Goal: Task Accomplishment & Management: Use online tool/utility

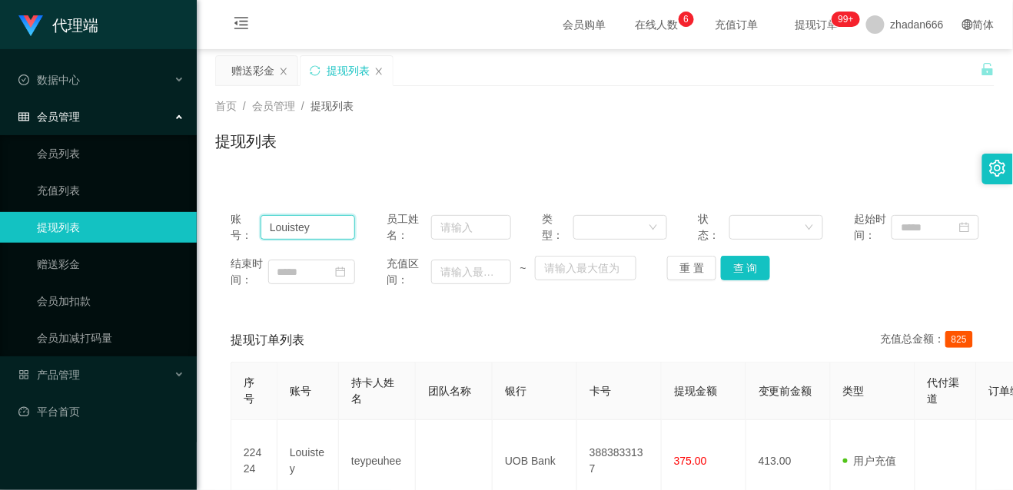
click at [314, 231] on input "Louistey" at bounding box center [308, 227] width 95 height 25
paste input "tianxiadiyi"
type input "tianxiadiyi"
click at [750, 268] on button "查 询" at bounding box center [745, 268] width 49 height 25
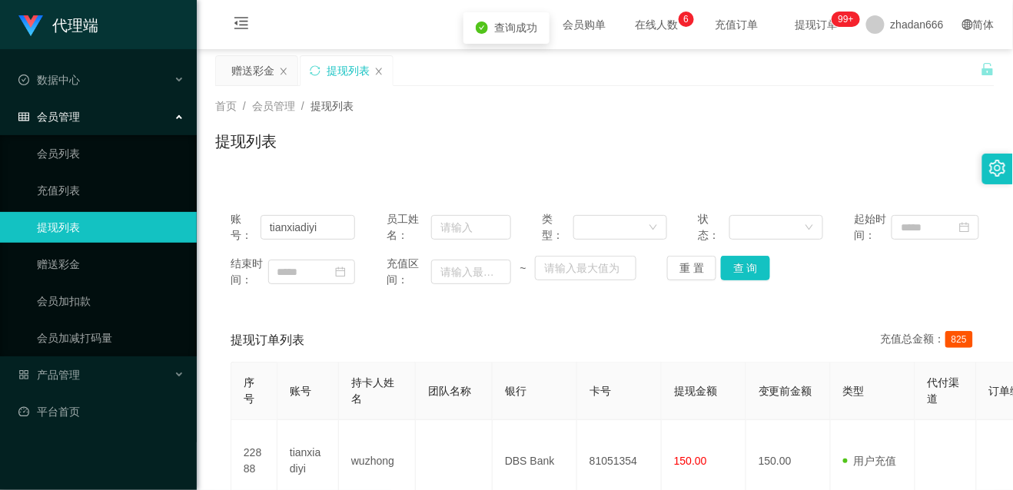
click at [232, 86] on div "首页 / 会员管理 / 提现列表 / 提现列表" at bounding box center [605, 131] width 816 height 91
click at [261, 72] on div "赠送彩金" at bounding box center [252, 70] width 43 height 29
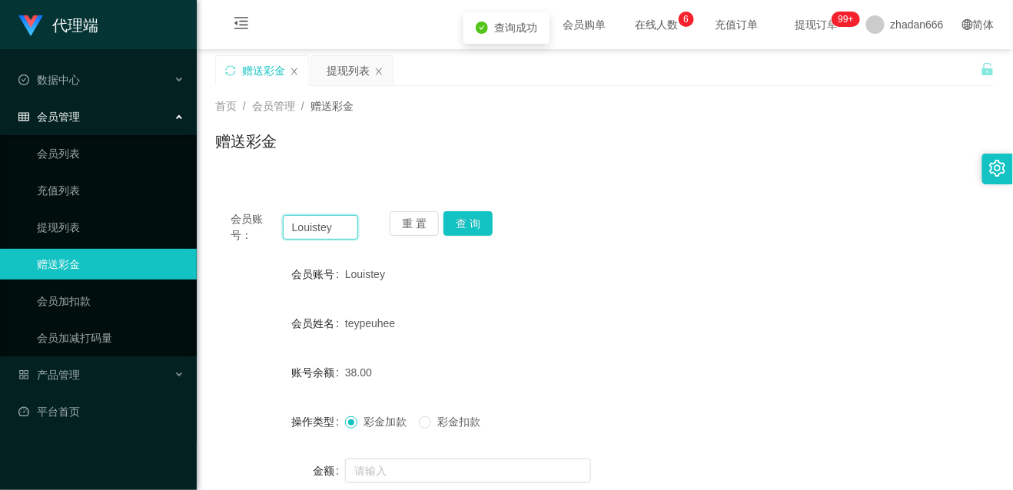
click at [324, 234] on input "Louistey" at bounding box center [320, 227] width 75 height 25
click at [329, 228] on input "Louistey" at bounding box center [320, 227] width 75 height 25
paste input "tianxiadiyi"
type input "tianxiadiyi"
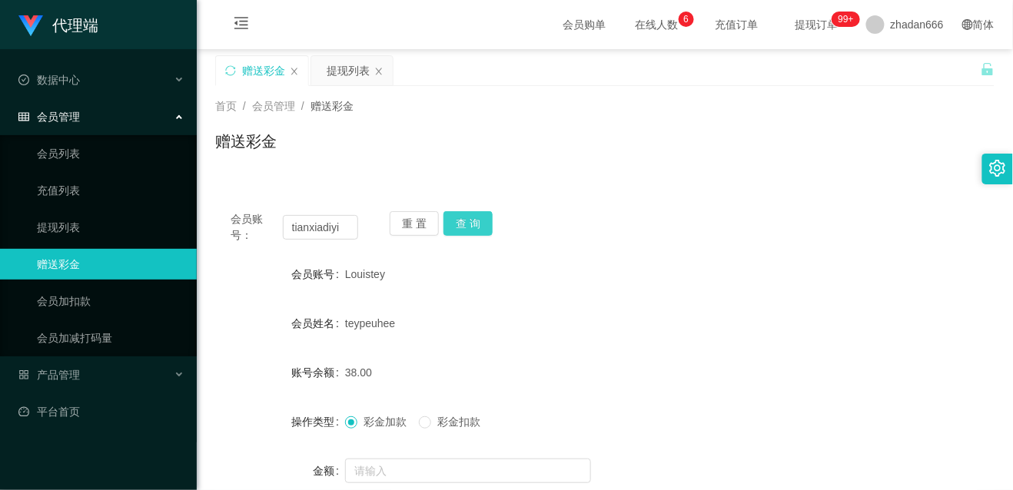
click at [475, 231] on button "查 询" at bounding box center [468, 223] width 49 height 25
click at [460, 228] on button "查 询" at bounding box center [468, 223] width 49 height 25
click at [478, 229] on button "查 询" at bounding box center [468, 223] width 49 height 25
click at [690, 321] on div "wuzhong" at bounding box center [572, 323] width 455 height 31
click at [481, 225] on button "查 询" at bounding box center [468, 223] width 49 height 25
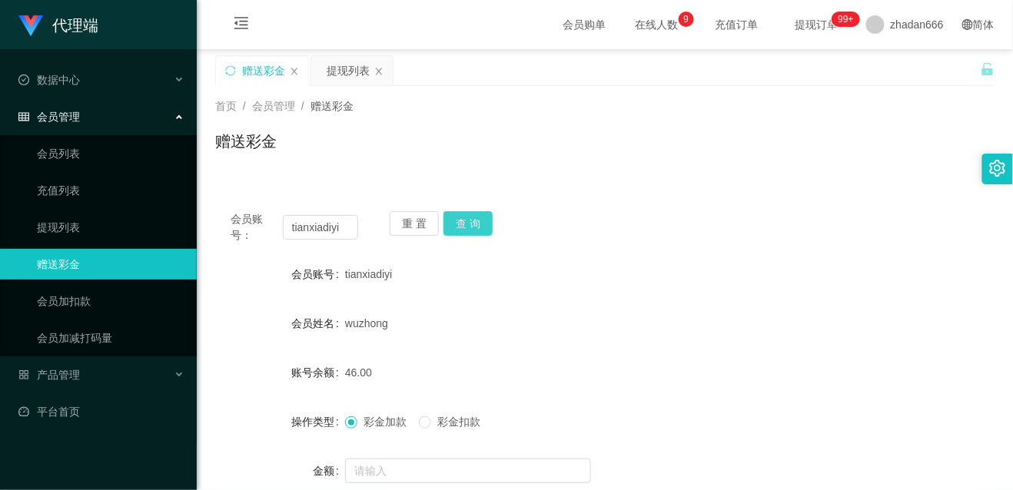
click at [468, 231] on button "查 询" at bounding box center [468, 223] width 49 height 25
click at [653, 220] on div "会员账号： tianxiadiyi 重 置 查 询" at bounding box center [605, 227] width 780 height 32
click at [454, 214] on button "查 询" at bounding box center [468, 223] width 49 height 25
drag, startPoint x: 757, startPoint y: 367, endPoint x: 633, endPoint y: 229, distance: 185.7
click at [757, 367] on div "46.00" at bounding box center [572, 372] width 455 height 31
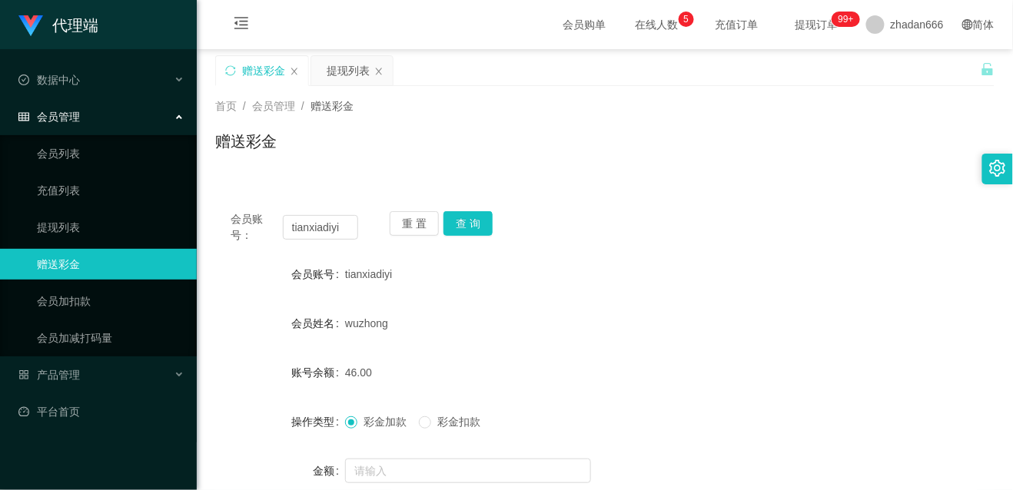
click at [585, 111] on div "首页 / 会员管理 / 赠送彩金 /" at bounding box center [605, 106] width 780 height 16
click at [470, 228] on button "查 询" at bounding box center [468, 223] width 49 height 25
click at [466, 232] on button "查 询" at bounding box center [468, 223] width 49 height 25
drag, startPoint x: 560, startPoint y: 210, endPoint x: 555, endPoint y: 101, distance: 108.5
click at [560, 210] on div "会员账号： tianxiadiyi 重 置 查 询 会员账号 tianxiadiyi 会员姓名 wuzhong 账号余额 46.00 操作类型 彩金加款 彩金…" at bounding box center [605, 383] width 780 height 374
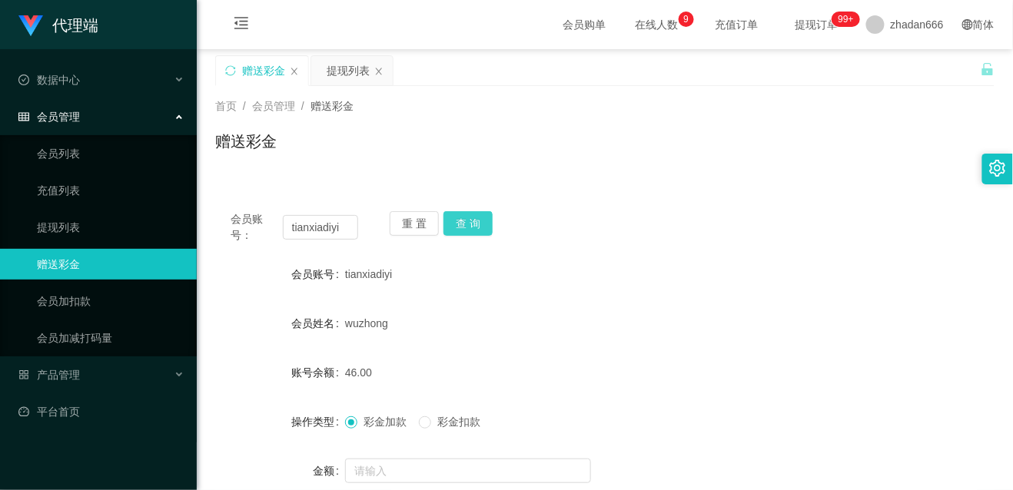
click at [467, 222] on button "查 询" at bounding box center [468, 223] width 49 height 25
click at [484, 231] on button "查 询" at bounding box center [468, 223] width 49 height 25
click at [455, 222] on button "查 询" at bounding box center [468, 223] width 49 height 25
click at [520, 296] on form "会员账号 tianxiadiyi 会员姓名 wuzhong 账号余额 46.00 操作类型 彩金加款 彩金扣款 金额 确 定" at bounding box center [605, 397] width 780 height 277
click at [474, 211] on button "查 询" at bounding box center [468, 223] width 49 height 25
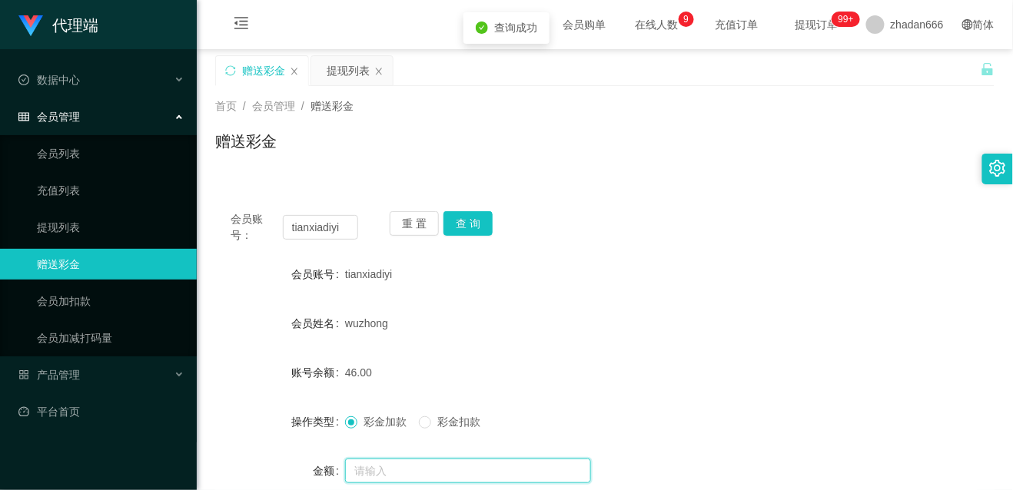
click at [400, 461] on input "text" at bounding box center [468, 471] width 246 height 25
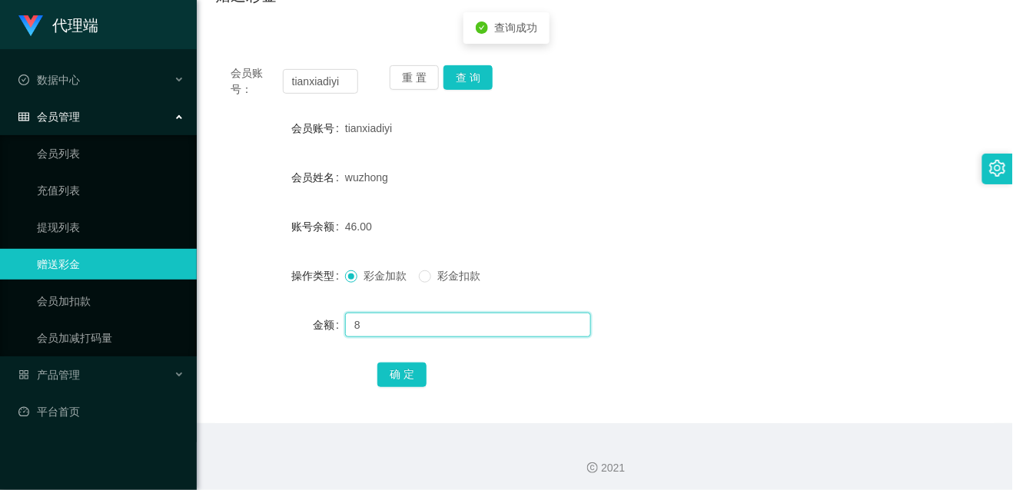
scroll to position [151, 0]
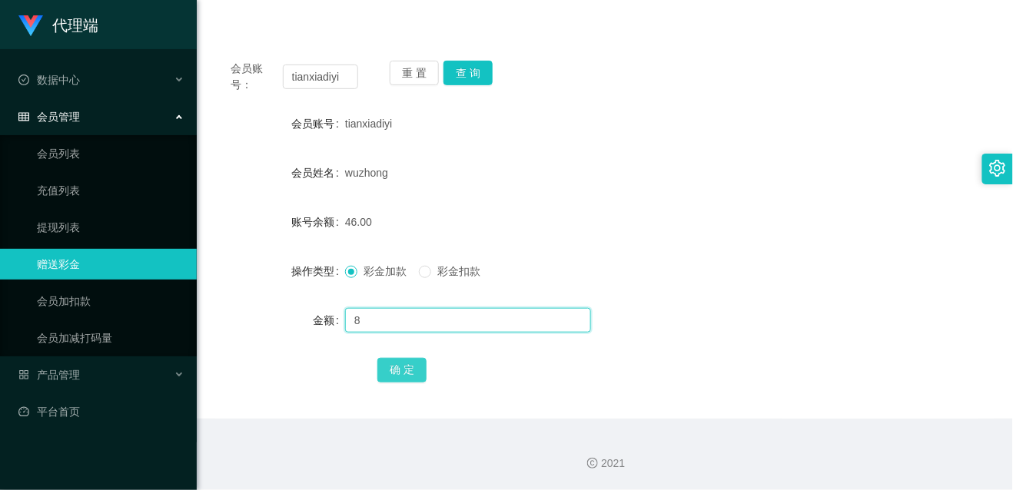
type input "8"
click at [409, 375] on button "确 定" at bounding box center [401, 370] width 49 height 25
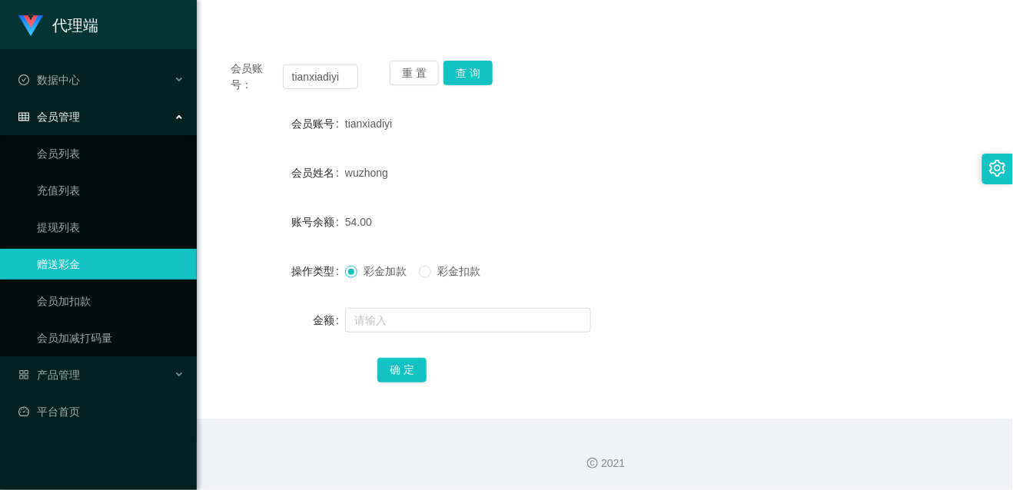
drag, startPoint x: 484, startPoint y: 253, endPoint x: 478, endPoint y: 213, distance: 40.4
click at [484, 251] on form "会员账号 tianxiadiyi 会员姓名 wuzhong 账号余额 54.00 操作类型 彩金加款 彩金扣款 金额 确 定" at bounding box center [605, 246] width 780 height 277
click at [480, 71] on button "查 询" at bounding box center [468, 73] width 49 height 25
click at [363, 173] on span "wuzhong" at bounding box center [366, 173] width 43 height 12
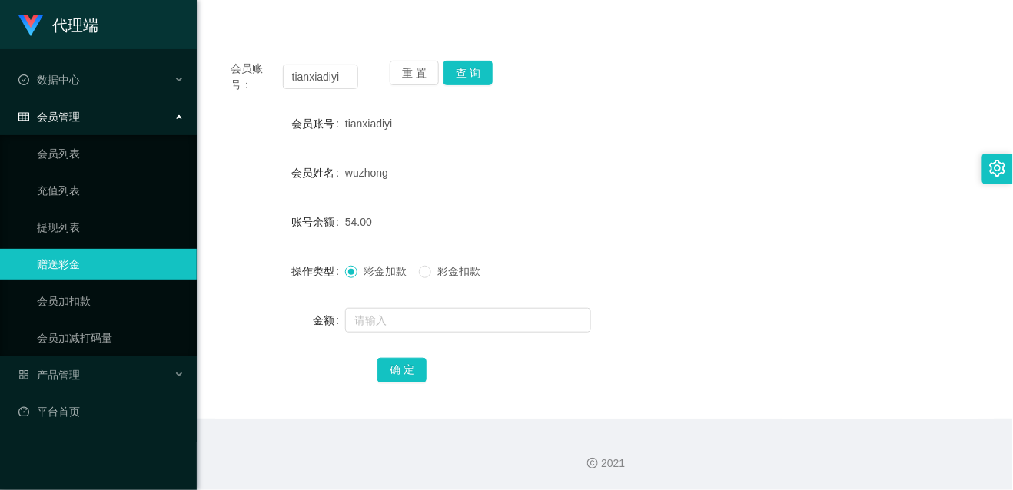
copy span "wuzhong"
click at [683, 185] on div "wuzhong" at bounding box center [572, 173] width 455 height 31
click at [389, 374] on button "确 定" at bounding box center [401, 370] width 49 height 25
click at [397, 371] on button "确 定" at bounding box center [401, 370] width 49 height 25
click at [527, 198] on form "会员账号 tianxiadiyi 会员姓名 wuzhong 账号余额 54.00 操作类型 彩金加款 彩金扣款 金额 确 定" at bounding box center [605, 246] width 780 height 277
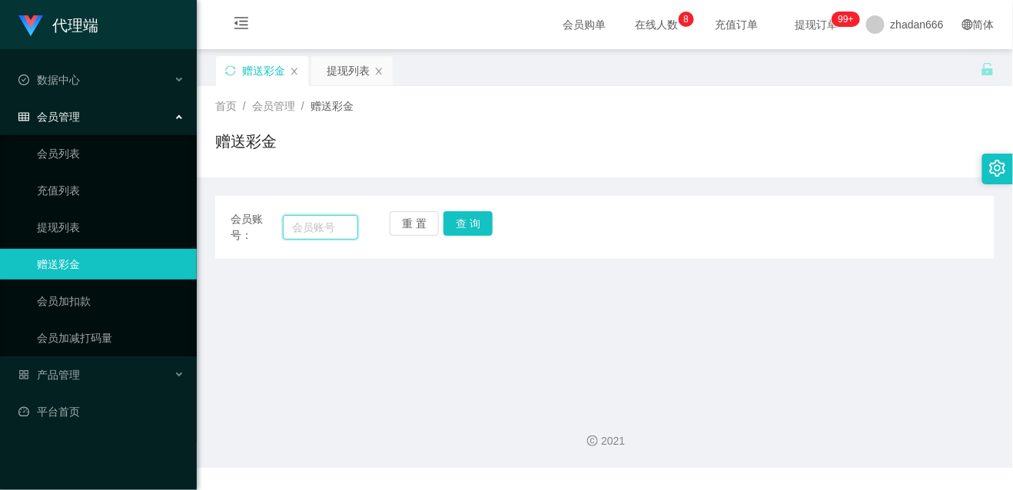
click at [312, 238] on input "text" at bounding box center [320, 227] width 75 height 25
paste input "tianxiadiyi"
type input "tianxiadiyi"
click at [465, 231] on button "查 询" at bounding box center [468, 223] width 49 height 25
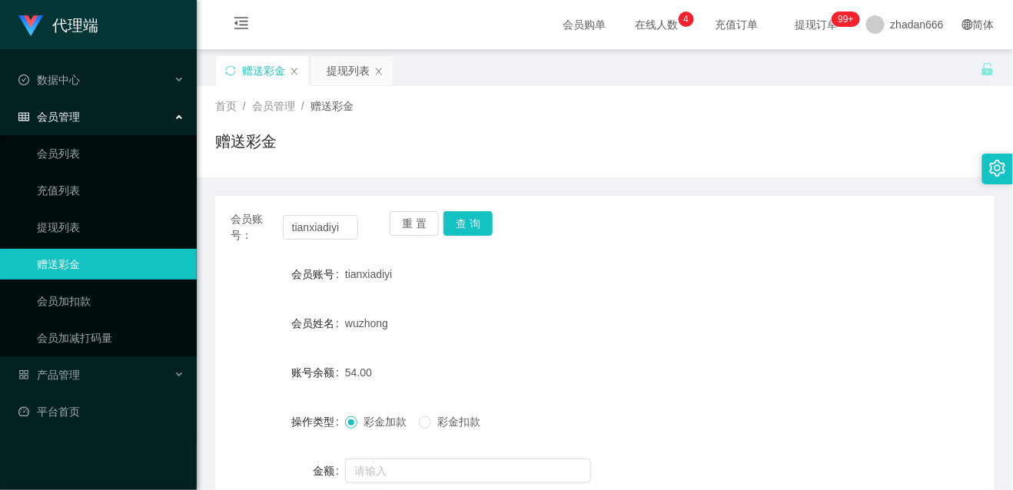
click at [662, 346] on form "会员账号 tianxiadiyi 会员姓名 wuzhong 账号余额 54.00 操作类型 彩金加款 彩金扣款 金额 确 定" at bounding box center [605, 397] width 780 height 277
click at [478, 215] on button "查 询" at bounding box center [468, 223] width 49 height 25
click at [352, 66] on div "提现列表" at bounding box center [348, 70] width 43 height 29
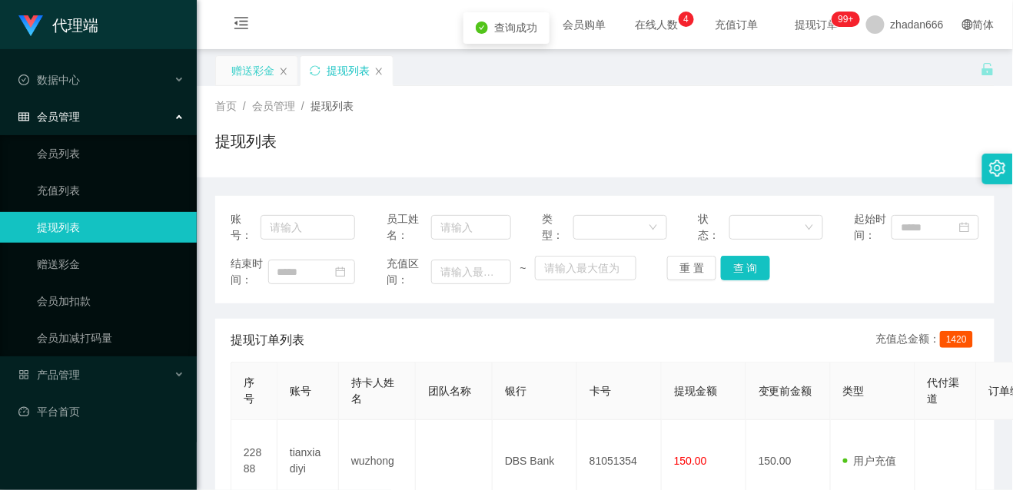
click at [271, 81] on div "赠送彩金" at bounding box center [252, 70] width 43 height 29
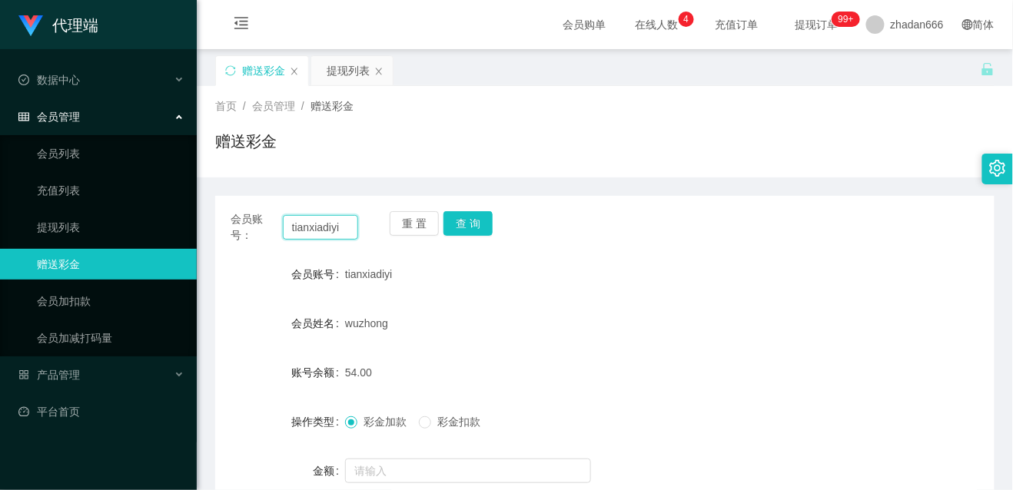
click at [321, 231] on input "tianxiadiyi" at bounding box center [320, 227] width 75 height 25
click at [332, 65] on div "提现列表" at bounding box center [348, 70] width 43 height 29
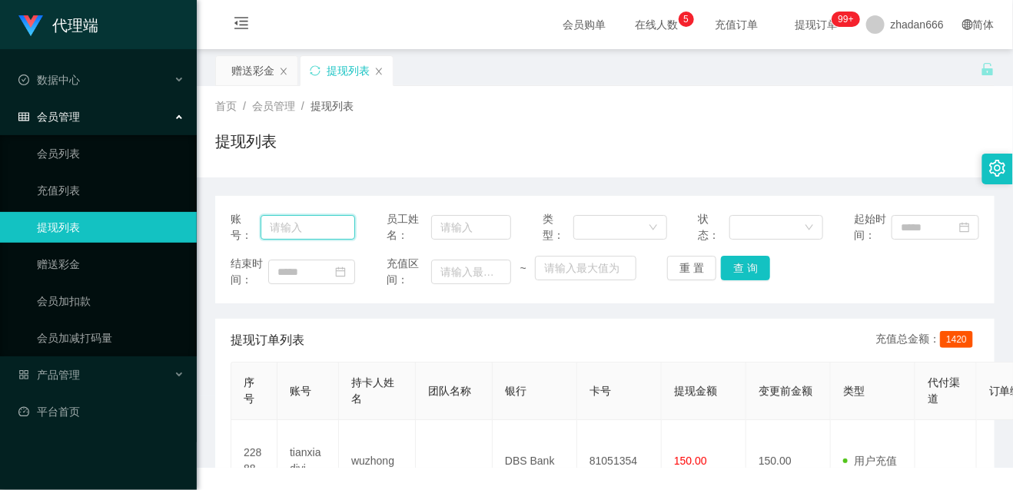
click at [327, 228] on input "text" at bounding box center [308, 227] width 95 height 25
paste input "tianxiadiyi"
type input "tianxiadiyi"
click at [748, 271] on button "查 询" at bounding box center [745, 268] width 49 height 25
click at [248, 75] on div "赠送彩金" at bounding box center [252, 70] width 43 height 29
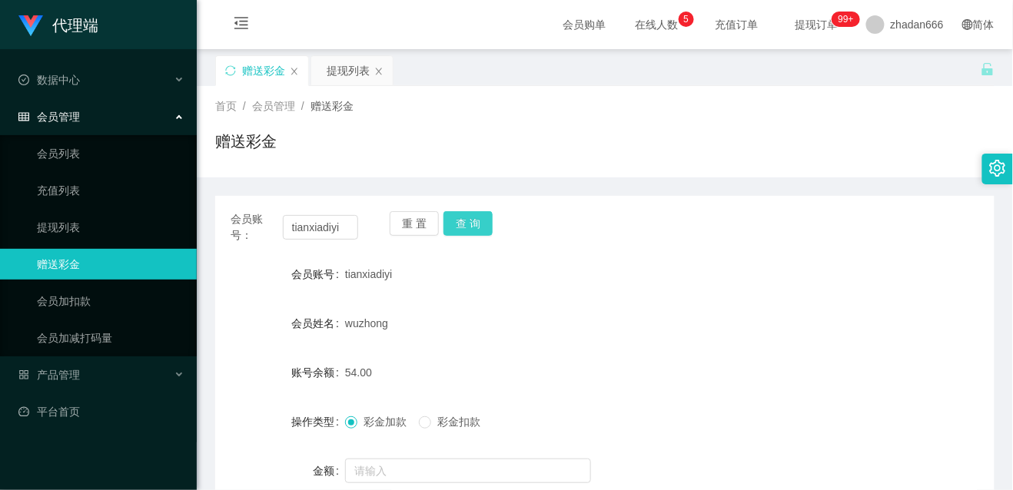
click at [484, 226] on button "查 询" at bounding box center [468, 223] width 49 height 25
click at [480, 214] on button "查 询" at bounding box center [468, 223] width 49 height 25
click at [793, 302] on form "会员账号 tianxiadiyi 会员姓名 wuzhong 账号余额 54.00 操作类型 彩金加款 彩金扣款 金额 确 定" at bounding box center [605, 397] width 780 height 277
click at [461, 224] on button "查 询" at bounding box center [468, 223] width 49 height 25
click at [334, 55] on div "提现列表" at bounding box center [352, 70] width 83 height 31
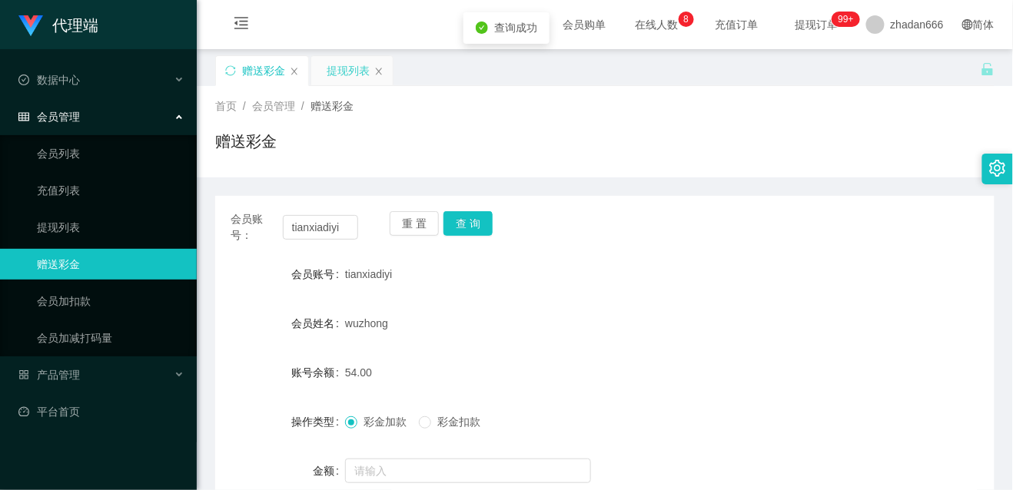
click at [360, 75] on div "提现列表" at bounding box center [348, 70] width 43 height 29
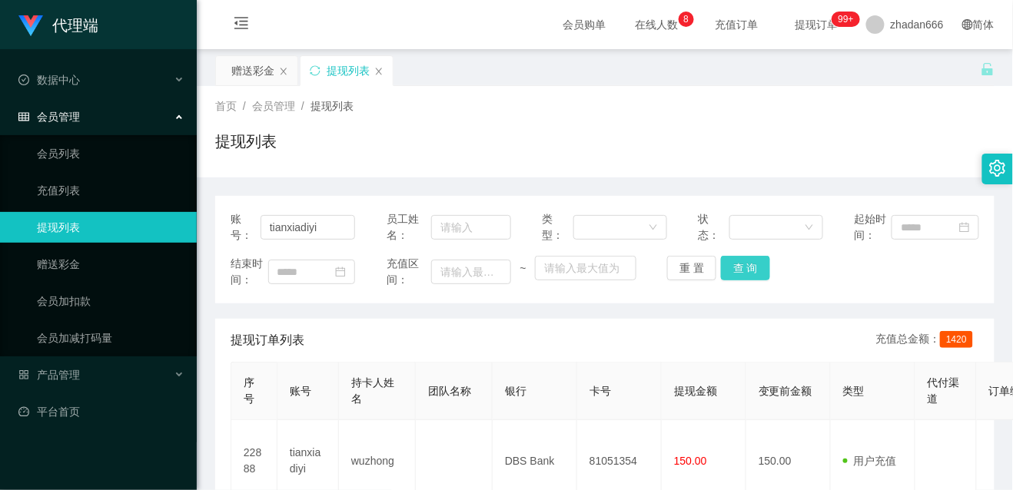
click at [758, 274] on button "查 询" at bounding box center [745, 268] width 49 height 25
click at [268, 77] on div "赠送彩金" at bounding box center [252, 70] width 43 height 29
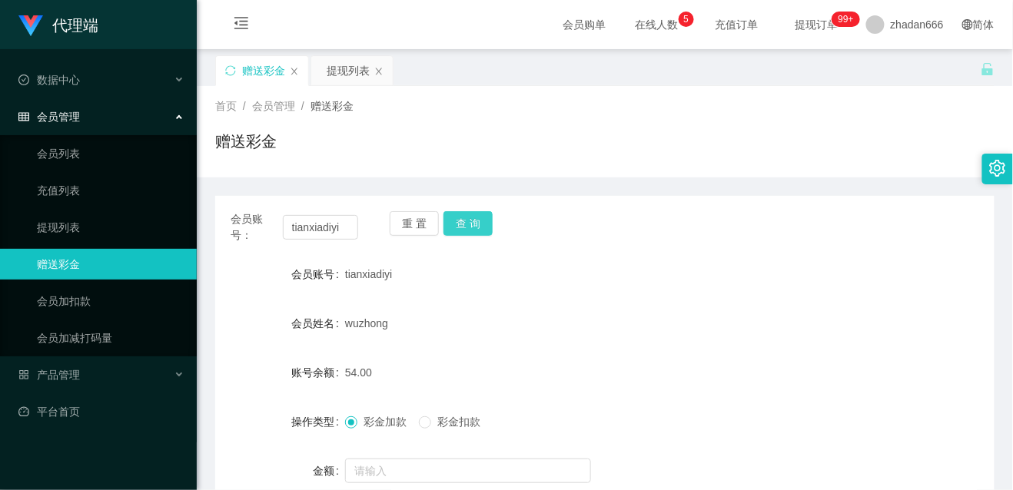
click at [461, 218] on button "查 询" at bounding box center [468, 223] width 49 height 25
click at [594, 289] on div "tianxiadiyi" at bounding box center [572, 274] width 455 height 31
drag, startPoint x: 640, startPoint y: 317, endPoint x: 455, endPoint y: 257, distance: 194.0
click at [637, 317] on div "wuzhong" at bounding box center [572, 323] width 455 height 31
drag, startPoint x: 462, startPoint y: 215, endPoint x: 480, endPoint y: 231, distance: 24.5
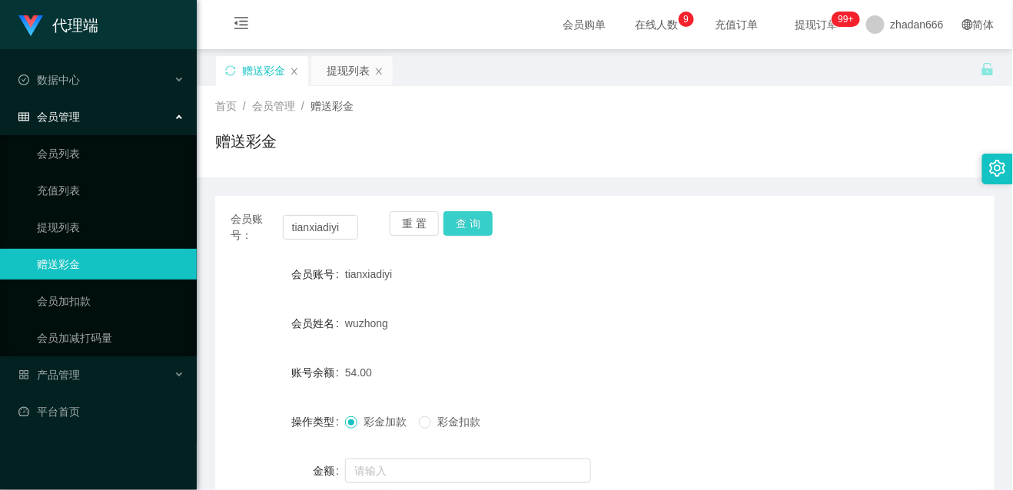
click at [463, 213] on button "查 询" at bounding box center [468, 223] width 49 height 25
click at [532, 260] on div "tianxiadiyi" at bounding box center [572, 274] width 455 height 31
click at [560, 213] on div "会员账号： tianxiadiyi 重 置 查 询" at bounding box center [605, 227] width 780 height 32
click at [484, 229] on button "查 询" at bounding box center [468, 223] width 49 height 25
click at [484, 229] on div "重 置 查 询" at bounding box center [454, 227] width 128 height 32
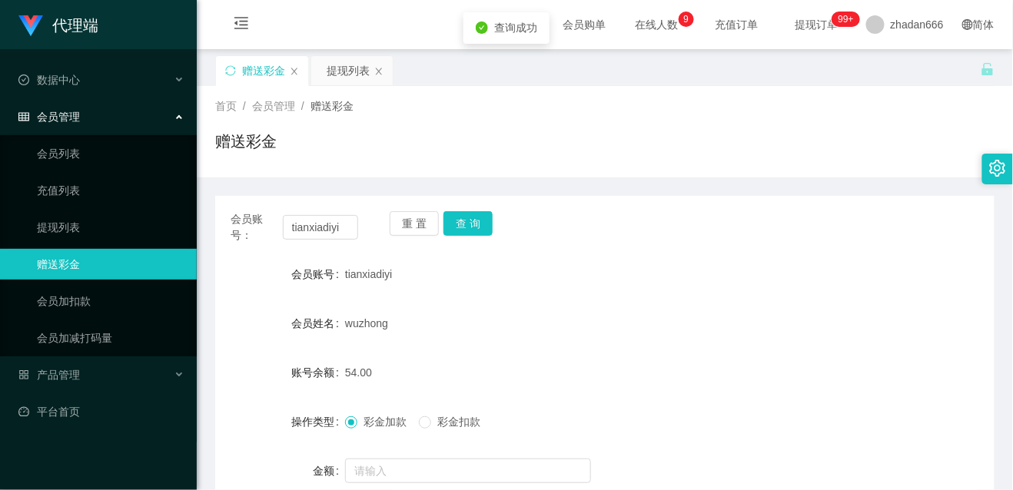
drag, startPoint x: 484, startPoint y: 229, endPoint x: 574, endPoint y: 301, distance: 115.4
click at [574, 301] on form "会员账号 tianxiadiyi 会员姓名 wuzhong 账号余额 54.00 操作类型 彩金加款 彩金扣款 金额 确 定" at bounding box center [605, 397] width 780 height 277
click at [470, 231] on button "查 询" at bounding box center [468, 223] width 49 height 25
drag, startPoint x: 720, startPoint y: 305, endPoint x: 729, endPoint y: 308, distance: 8.8
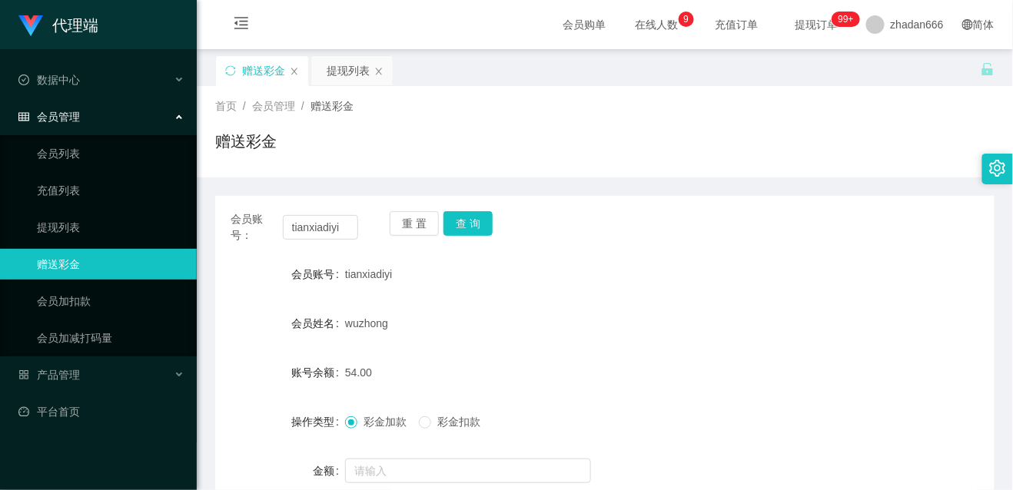
click at [723, 306] on form "会员账号 tianxiadiyi 会员姓名 wuzhong 账号余额 54.00 操作类型 彩金加款 彩金扣款 金额 确 定" at bounding box center [605, 397] width 780 height 277
click at [466, 223] on button "查 询" at bounding box center [468, 223] width 49 height 25
drag, startPoint x: 836, startPoint y: 271, endPoint x: 756, endPoint y: 216, distance: 97.2
click at [836, 271] on div "会员账号 tianxiadiyi" at bounding box center [605, 274] width 780 height 31
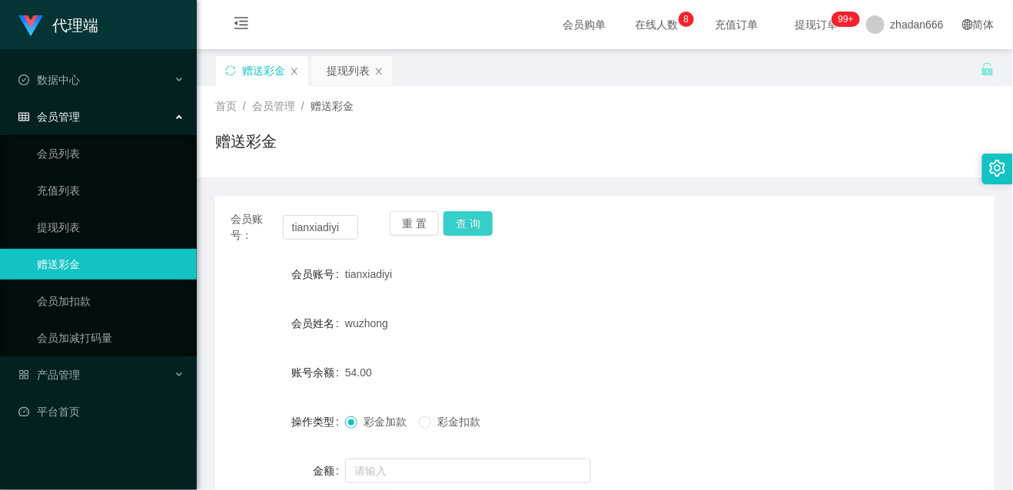
click at [465, 228] on button "查 询" at bounding box center [468, 223] width 49 height 25
click at [465, 228] on div "重 置 查 询" at bounding box center [454, 227] width 128 height 32
drag, startPoint x: 465, startPoint y: 228, endPoint x: 321, endPoint y: 154, distance: 162.3
click at [321, 154] on div "赠送彩金" at bounding box center [605, 147] width 780 height 35
click at [470, 234] on button "查 询" at bounding box center [468, 223] width 49 height 25
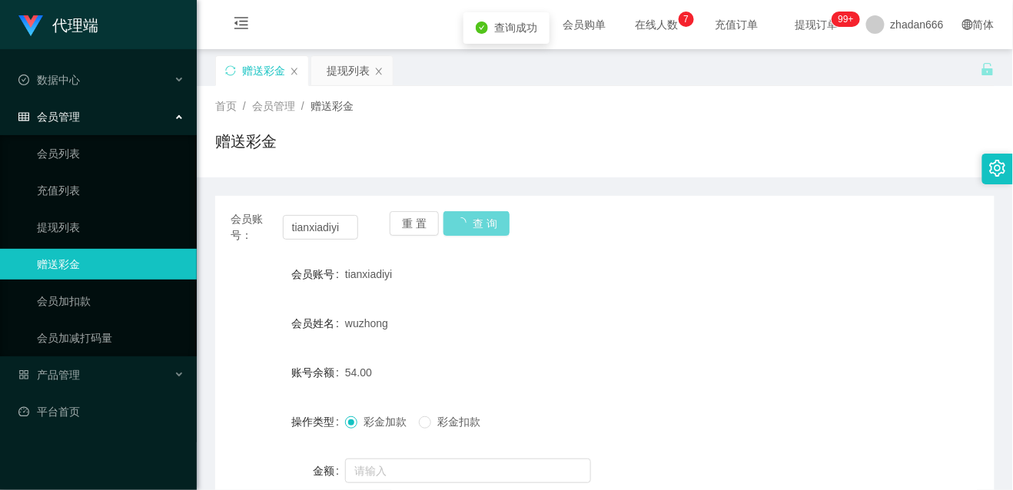
click at [533, 154] on div "赠送彩金" at bounding box center [605, 147] width 780 height 35
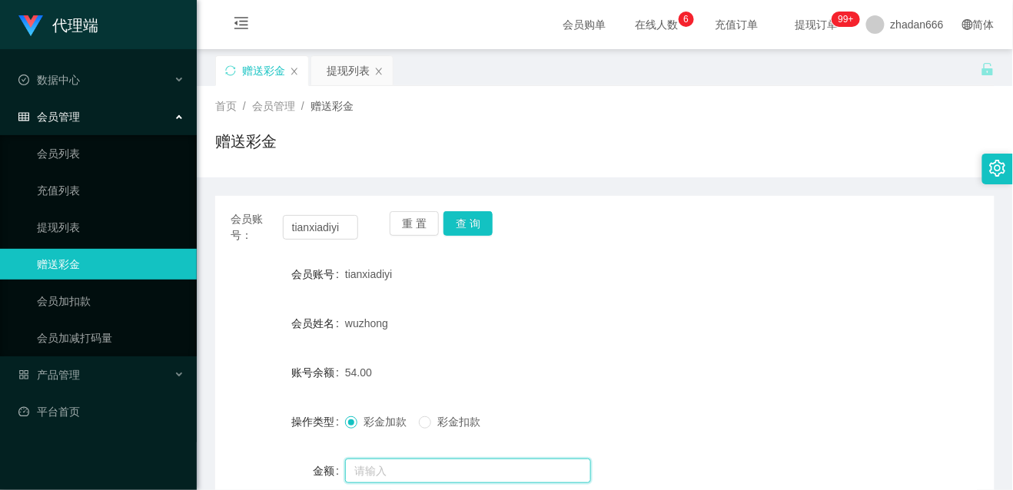
click at [377, 468] on input "text" at bounding box center [468, 471] width 246 height 25
type input "8"
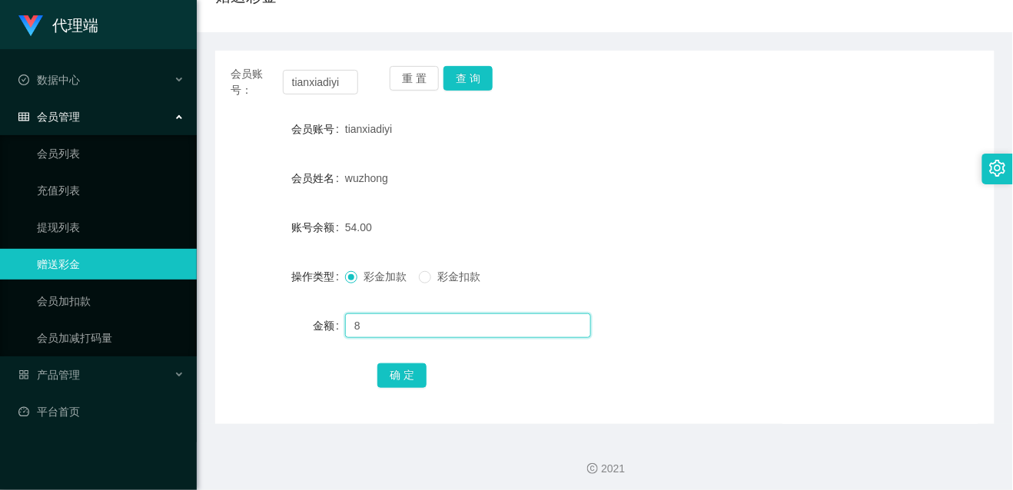
scroll to position [151, 0]
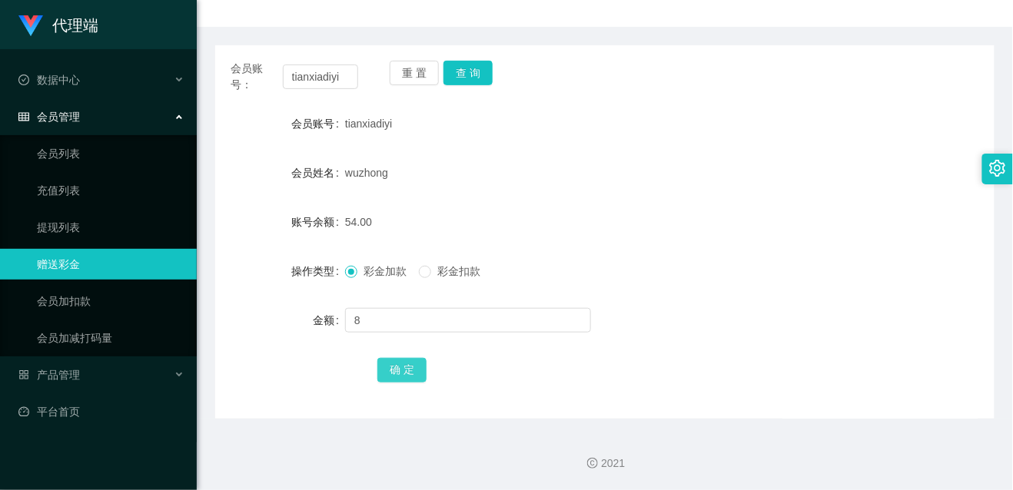
click at [401, 361] on button "确 定" at bounding box center [401, 370] width 49 height 25
click at [594, 300] on form "会员账号 tianxiadiyi 会员姓名 wuzhong 账号余额 62.00 操作类型 彩金加款 彩金扣款 金额 确 定" at bounding box center [605, 246] width 780 height 277
click at [459, 71] on button "查 询" at bounding box center [468, 73] width 49 height 25
click at [380, 306] on div at bounding box center [572, 320] width 455 height 31
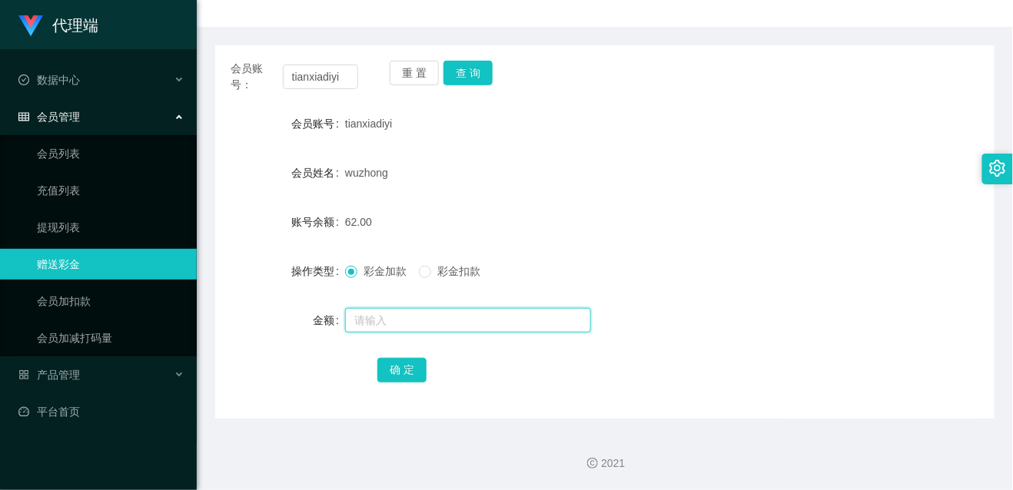
click at [380, 318] on input "text" at bounding box center [468, 320] width 246 height 25
type input "8"
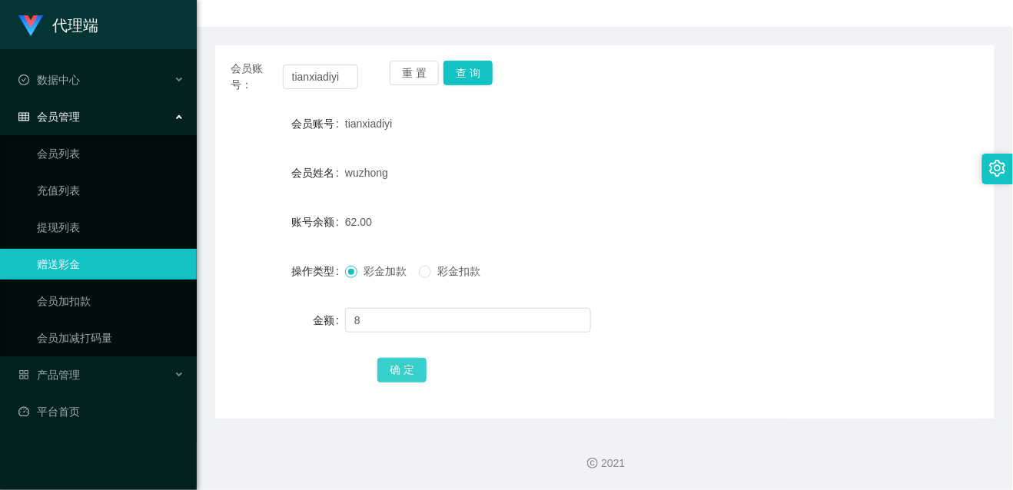
click at [417, 378] on button "确 定" at bounding box center [401, 370] width 49 height 25
click at [459, 83] on button "查 询" at bounding box center [468, 73] width 49 height 25
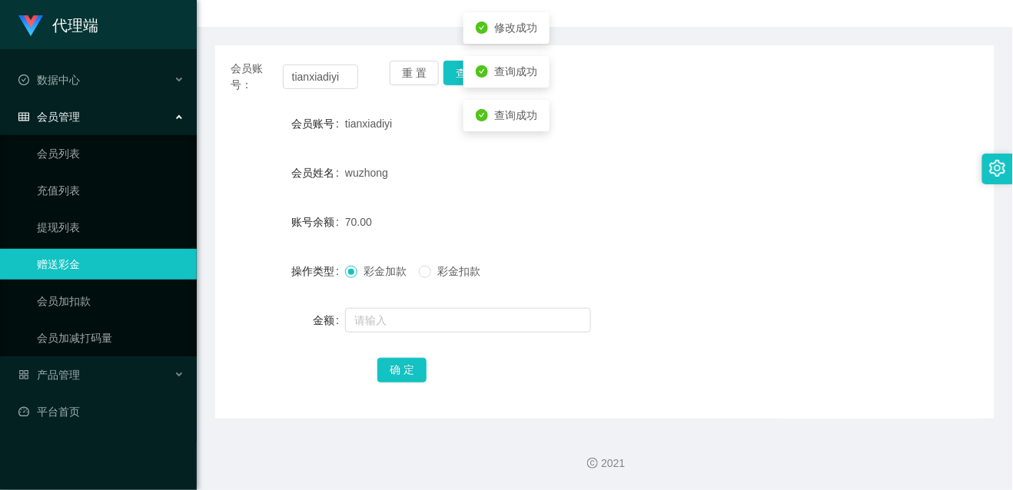
click at [489, 195] on form "会员账号 tianxiadiyi 会员姓名 wuzhong 账号余额 70.00 操作类型 彩金加款 彩金扣款 金额 确 定" at bounding box center [605, 246] width 780 height 277
click at [661, 391] on div "会员账号： tianxiadiyi 重 置 查 询 会员账号 tianxiadiyi 会员姓名 wuzhong 账号余额 70.00 操作类型 彩金加款 彩金…" at bounding box center [605, 232] width 780 height 374
click at [464, 77] on button "查 询" at bounding box center [468, 73] width 49 height 25
drag, startPoint x: 584, startPoint y: 228, endPoint x: 577, endPoint y: 155, distance: 74.2
click at [584, 228] on div "70.00" at bounding box center [572, 222] width 455 height 31
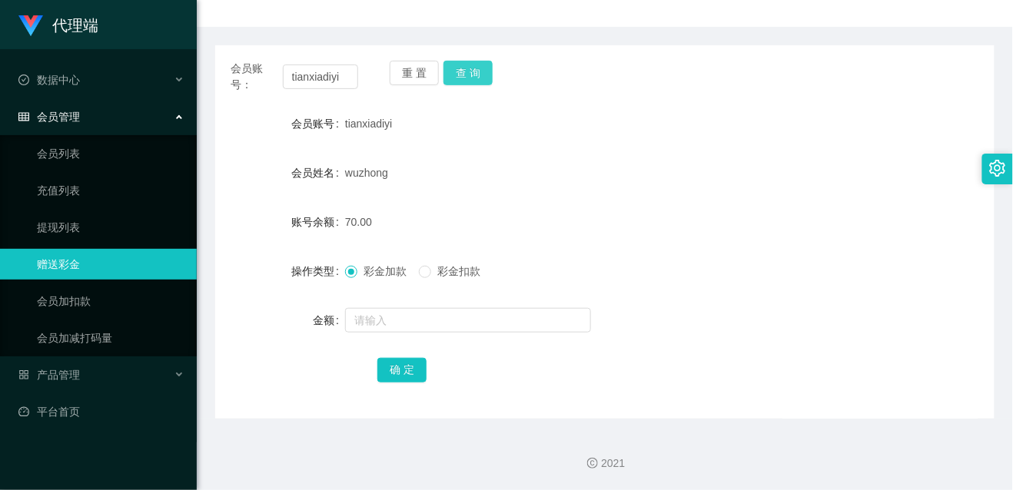
click at [468, 75] on button "查 询" at bounding box center [468, 73] width 49 height 25
click at [475, 78] on button "查 询" at bounding box center [468, 73] width 49 height 25
click at [483, 166] on div "wuzhong" at bounding box center [572, 173] width 455 height 31
click at [484, 78] on button "查 询" at bounding box center [468, 73] width 49 height 25
click at [477, 80] on button "查 询" at bounding box center [468, 73] width 49 height 25
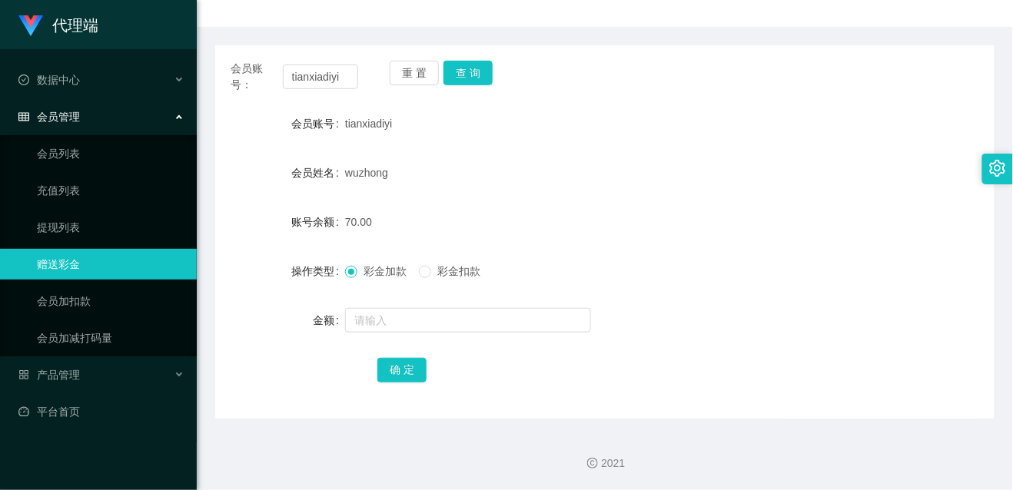
drag, startPoint x: 804, startPoint y: 265, endPoint x: 800, endPoint y: 253, distance: 13.1
click at [804, 265] on div "操作类型 彩金加款 彩金扣款" at bounding box center [605, 271] width 780 height 31
click at [470, 75] on button "查 询" at bounding box center [468, 73] width 49 height 25
click at [467, 75] on button "查 询" at bounding box center [468, 73] width 49 height 25
drag, startPoint x: 467, startPoint y: 77, endPoint x: 480, endPoint y: 78, distance: 13.2
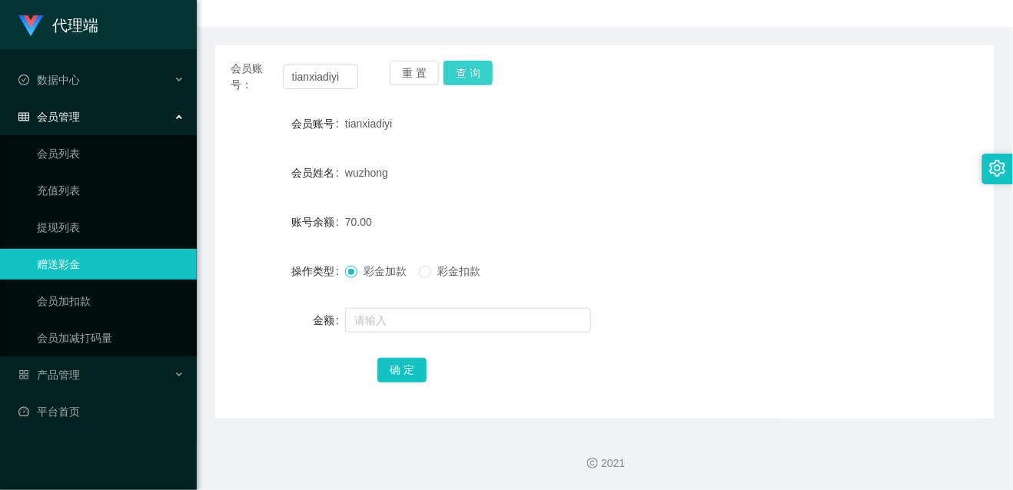
click at [467, 80] on button "查 询" at bounding box center [468, 73] width 49 height 25
drag, startPoint x: 394, startPoint y: 384, endPoint x: 395, endPoint y: 376, distance: 8.6
click at [394, 384] on div "确 定" at bounding box center [604, 369] width 455 height 31
click at [395, 371] on button "确 定" at bounding box center [401, 370] width 49 height 25
click at [394, 377] on button "确 定" at bounding box center [401, 370] width 49 height 25
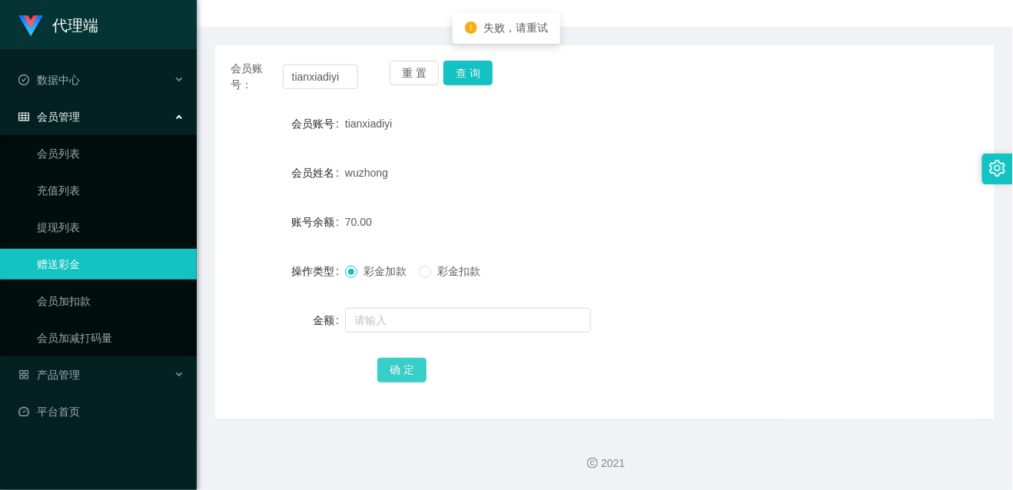
click at [392, 375] on button "确 定" at bounding box center [401, 370] width 49 height 25
drag, startPoint x: 745, startPoint y: 302, endPoint x: 718, endPoint y: 219, distance: 87.3
click at [745, 302] on form "会员账号 tianxiadiyi 会员姓名 wuzhong 账号余额 70.00 操作类型 彩金加款 彩金扣款 金额 确 定" at bounding box center [605, 246] width 780 height 277
drag, startPoint x: 791, startPoint y: 335, endPoint x: 779, endPoint y: 334, distance: 12.4
click at [791, 335] on div at bounding box center [572, 320] width 455 height 31
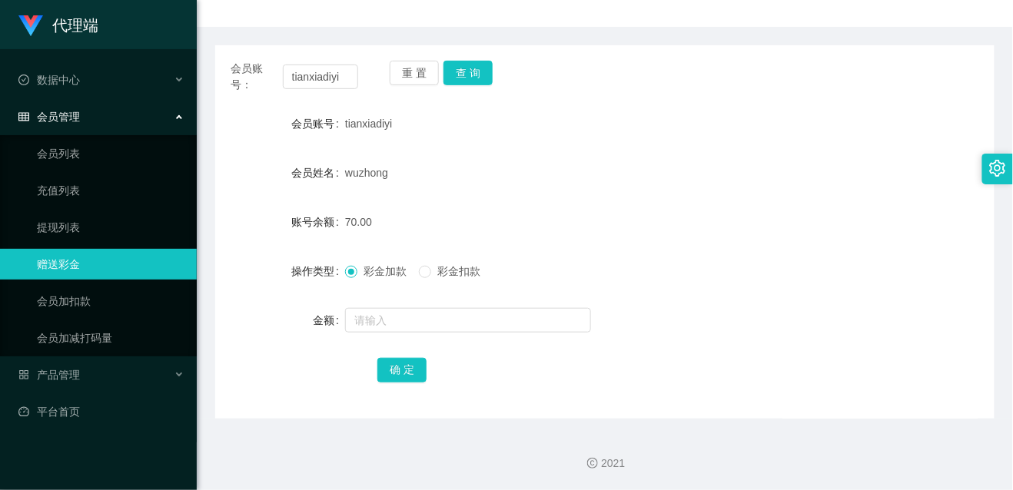
drag, startPoint x: 576, startPoint y: 401, endPoint x: 475, endPoint y: 380, distance: 102.8
click at [577, 397] on div "会员账号： tianxiadiyi 重 置 查 询 会员账号 tianxiadiyi 会员姓名 wuzhong 账号余额 70.00 操作类型 彩金加款 彩金…" at bounding box center [605, 232] width 780 height 374
click at [464, 75] on button "查 询" at bounding box center [468, 73] width 49 height 25
click at [480, 71] on button "查 询" at bounding box center [468, 73] width 49 height 25
drag, startPoint x: 551, startPoint y: 229, endPoint x: 477, endPoint y: 151, distance: 107.7
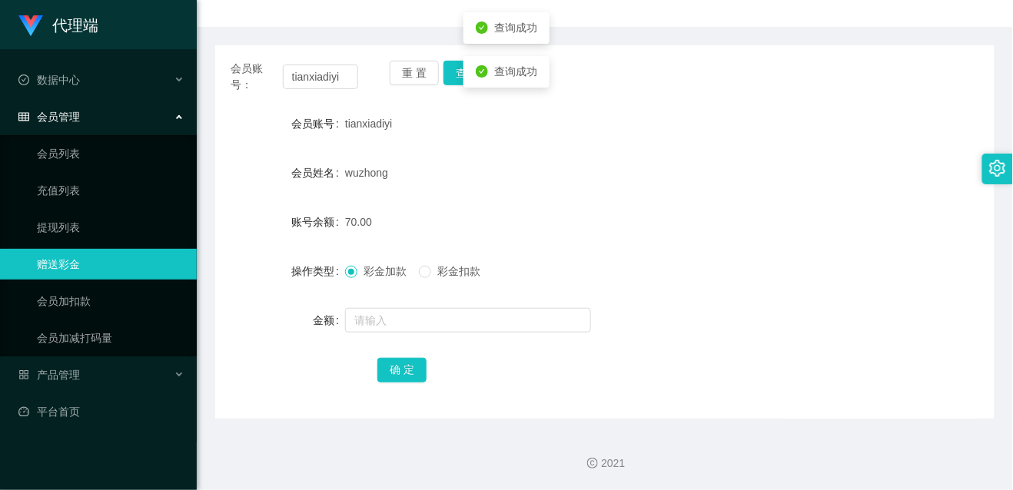
click at [551, 225] on div "70.00" at bounding box center [572, 222] width 455 height 31
drag, startPoint x: 785, startPoint y: 294, endPoint x: 770, endPoint y: 263, distance: 34.4
click at [785, 294] on form "会员账号 tianxiadiyi 会员姓名 wuzhong 账号余额 70.00 操作类型 彩金加款 彩金扣款 金额 确 定" at bounding box center [605, 246] width 780 height 277
click at [458, 86] on div "重 置 查 询" at bounding box center [454, 77] width 128 height 32
click at [462, 80] on button "查 询" at bounding box center [468, 73] width 49 height 25
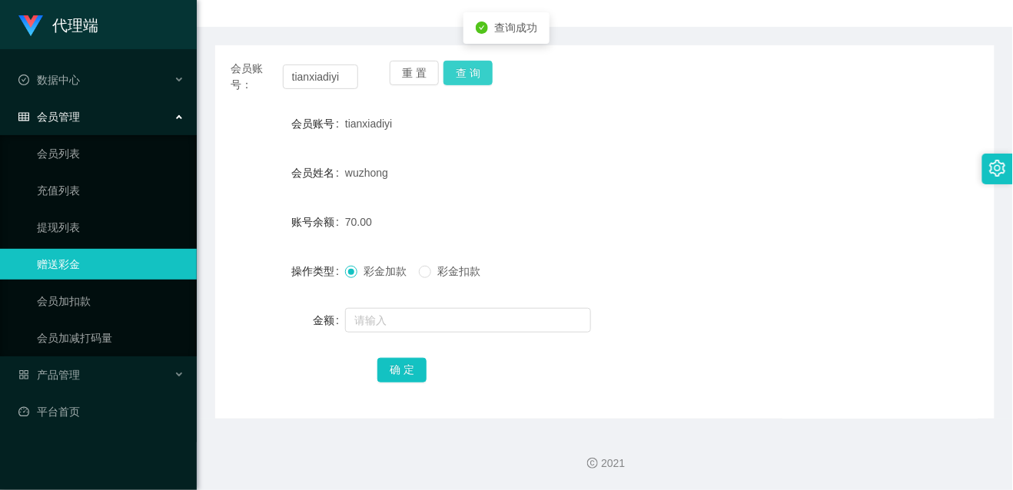
click at [458, 78] on button "查 询" at bounding box center [468, 73] width 49 height 25
click at [469, 77] on button "查 询" at bounding box center [468, 73] width 49 height 25
click at [468, 75] on button "查 询" at bounding box center [468, 73] width 49 height 25
drag, startPoint x: 753, startPoint y: 295, endPoint x: 466, endPoint y: 381, distance: 300.1
click at [753, 295] on form "会员账号 tianxiadiyi 会员姓名 wuzhong 账号余额 70.00 操作类型 彩金加款 彩金扣款 金额 确 定" at bounding box center [605, 246] width 780 height 277
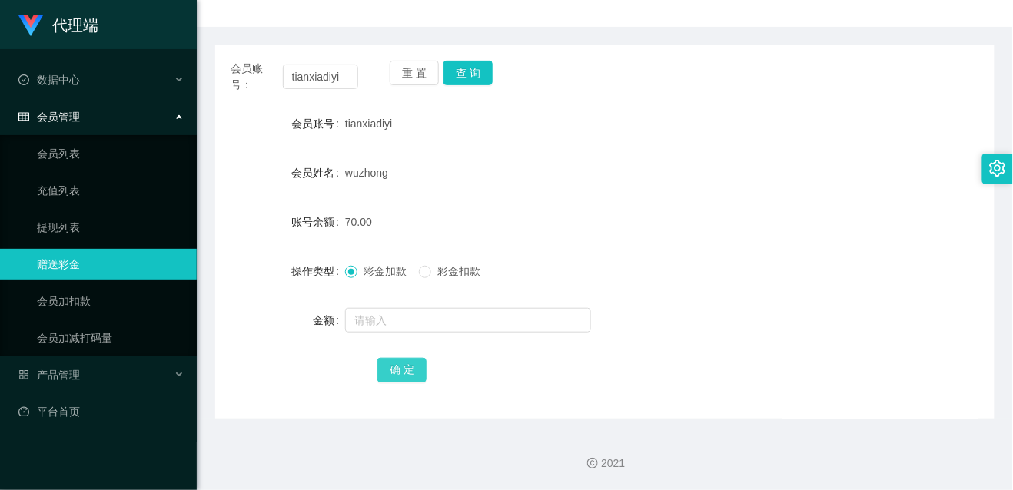
click at [387, 375] on button "确 定" at bounding box center [401, 370] width 49 height 25
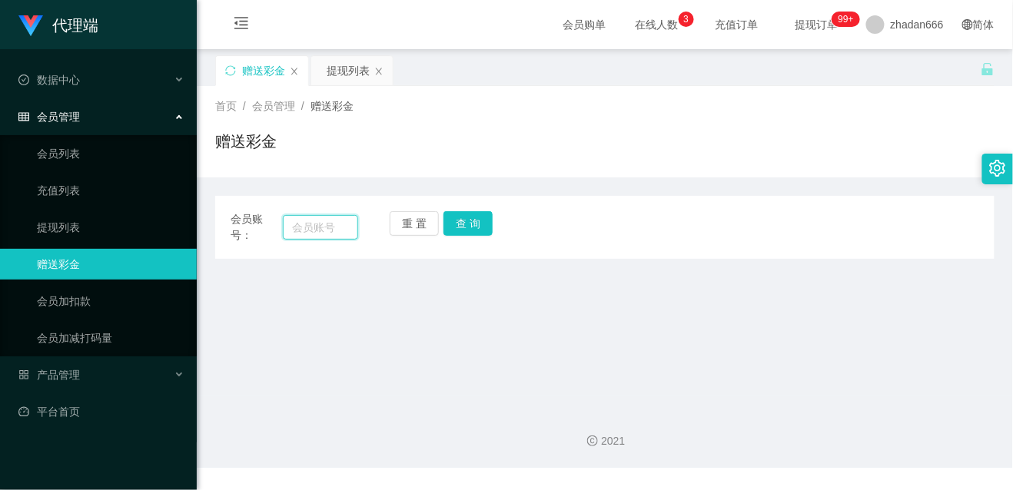
click at [349, 232] on input "text" at bounding box center [320, 227] width 75 height 25
paste input "tianxiadiyi"
type input "tianxiadiyi"
click at [471, 217] on button "查 询" at bounding box center [468, 223] width 49 height 25
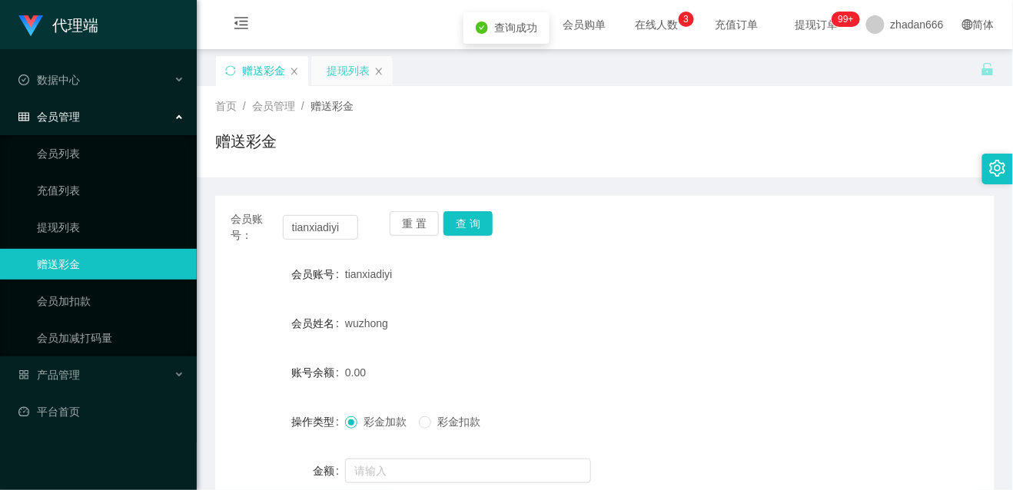
click at [347, 71] on div "提现列表" at bounding box center [348, 70] width 43 height 29
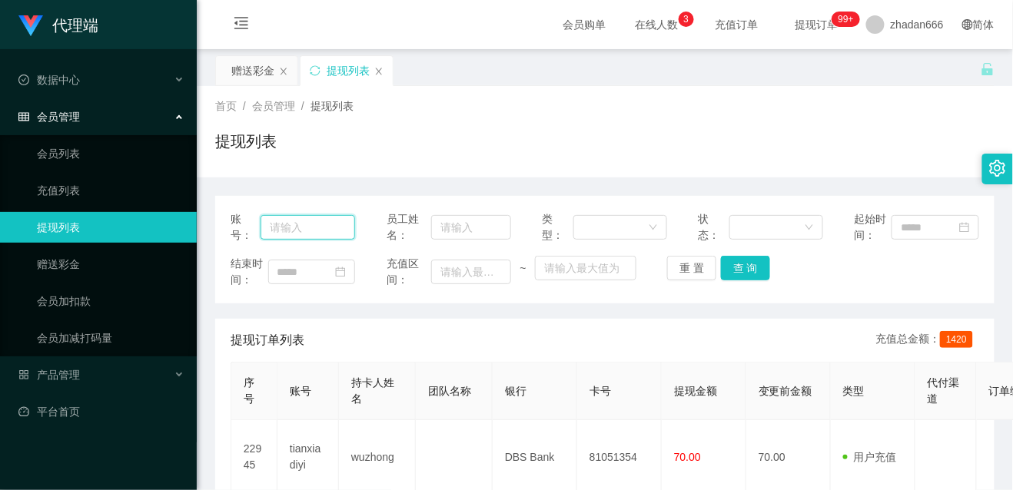
click at [309, 220] on input "text" at bounding box center [308, 227] width 95 height 25
paste input "tianxiadiyi"
type input "tianxiadiyi"
click at [749, 271] on button "查 询" at bounding box center [745, 268] width 49 height 25
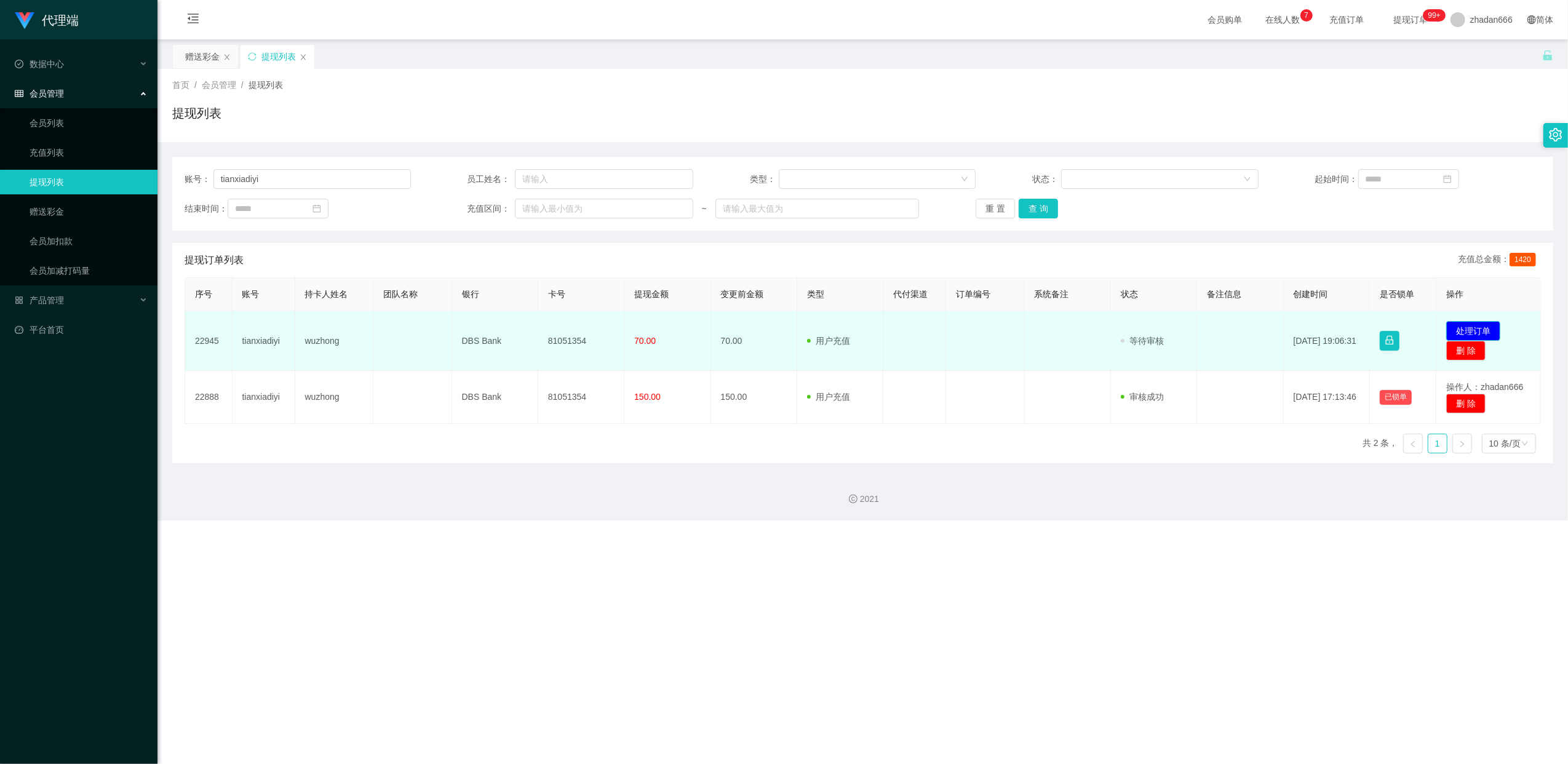
click at [810, 326] on button "处理订单" at bounding box center [1473, 330] width 54 height 20
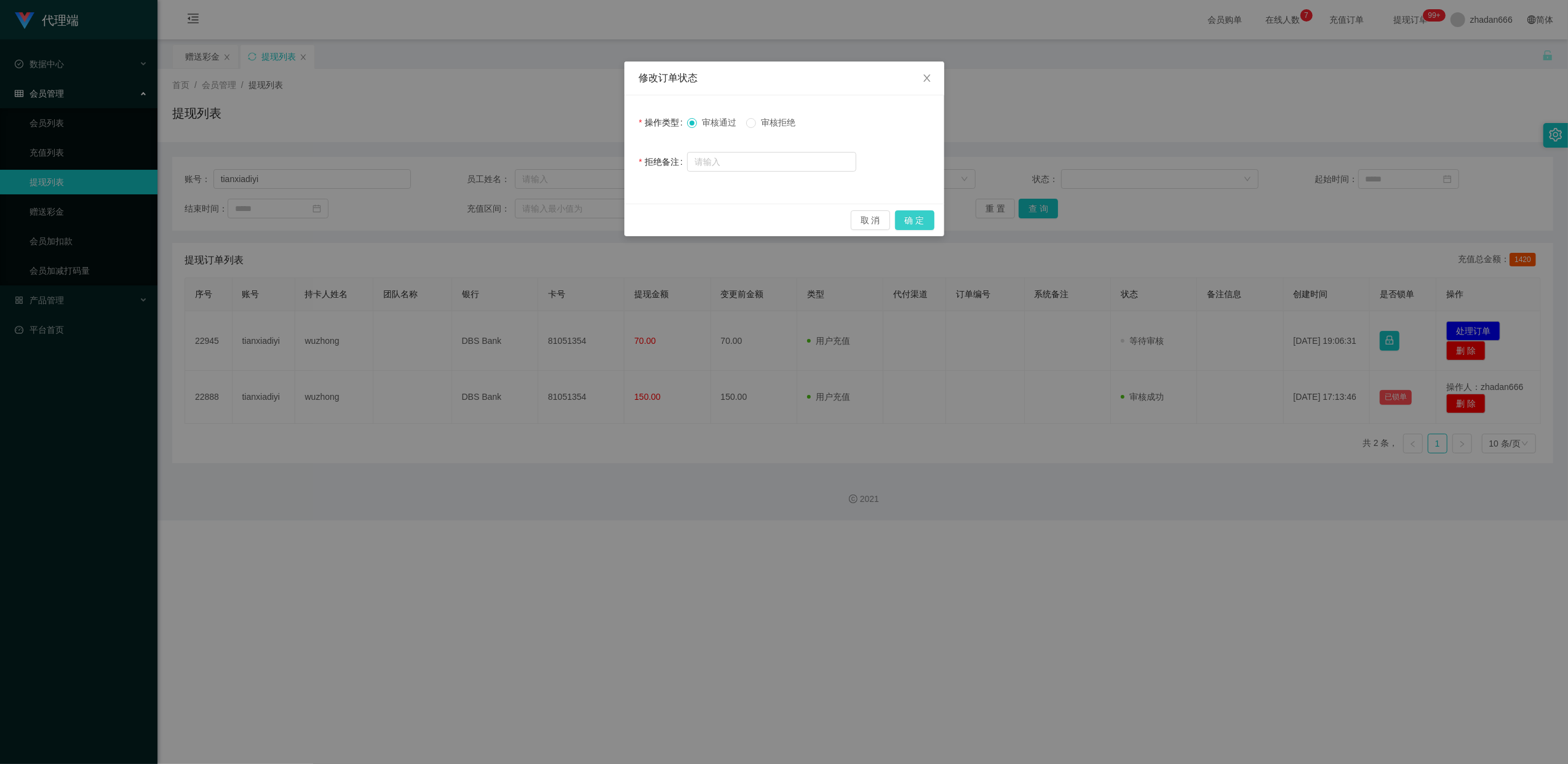
click at [810, 219] on button "确 定" at bounding box center [914, 220] width 39 height 20
